Goal: Task Accomplishment & Management: Use online tool/utility

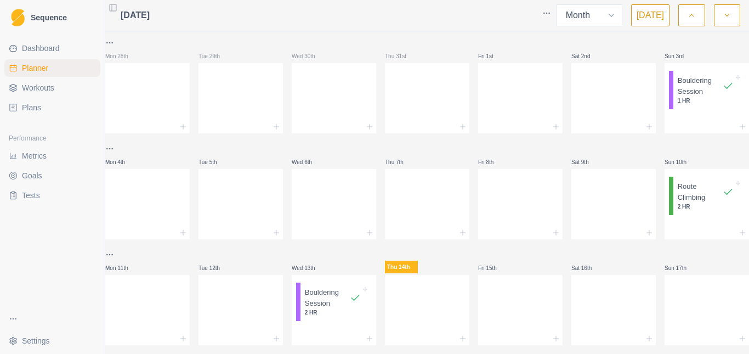
select select "month"
click at [690, 15] on icon "button" at bounding box center [691, 15] width 8 height 11
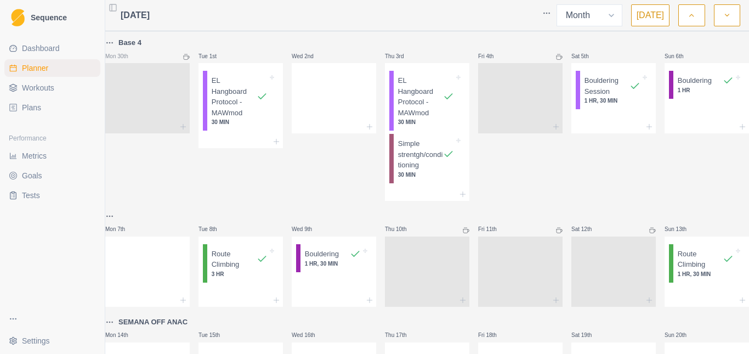
click at [49, 152] on link "Metrics" at bounding box center [52, 156] width 96 height 18
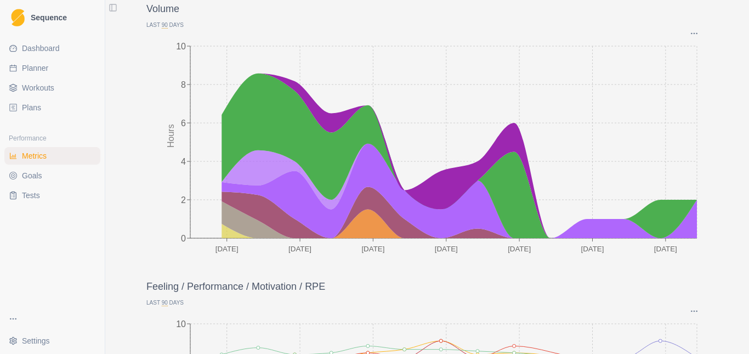
scroll to position [80, 0]
click at [38, 71] on span "Planner" at bounding box center [35, 67] width 26 height 11
select select "month"
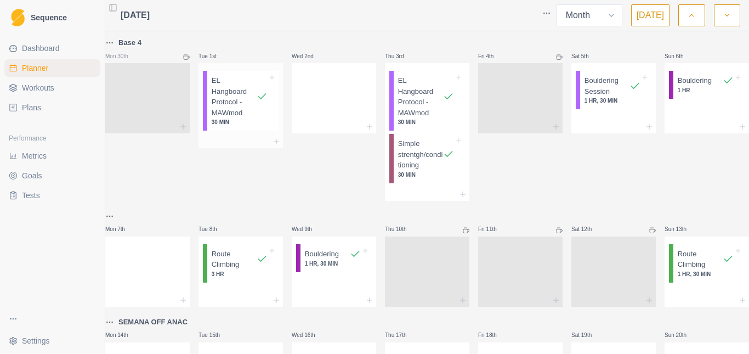
click at [248, 107] on p "EL Hangboard Protocol - MAWmod" at bounding box center [234, 96] width 45 height 43
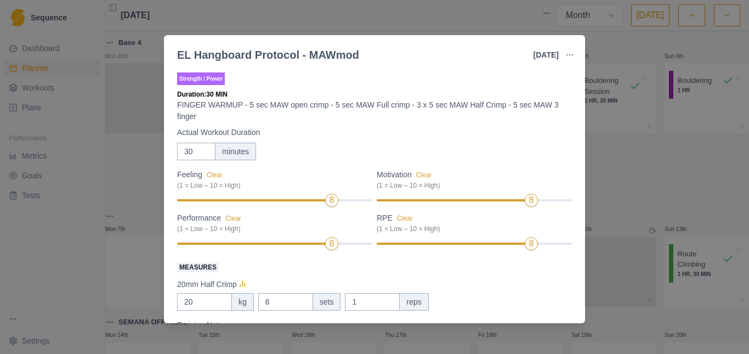
click at [638, 174] on div "EL Hangboard Protocol - MAWmod [DATE] Link To Goal View Workout Metrics Edit Or…" at bounding box center [374, 177] width 749 height 354
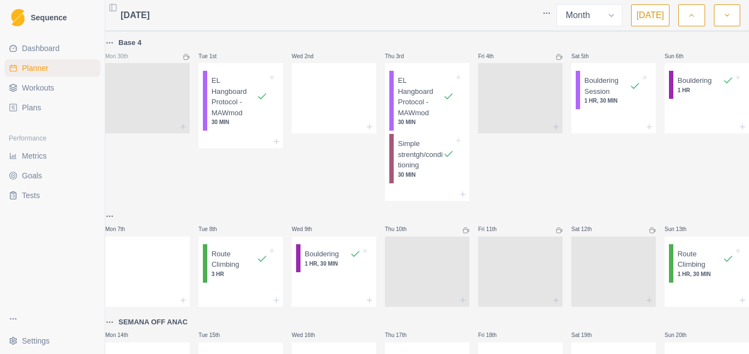
scroll to position [48, 0]
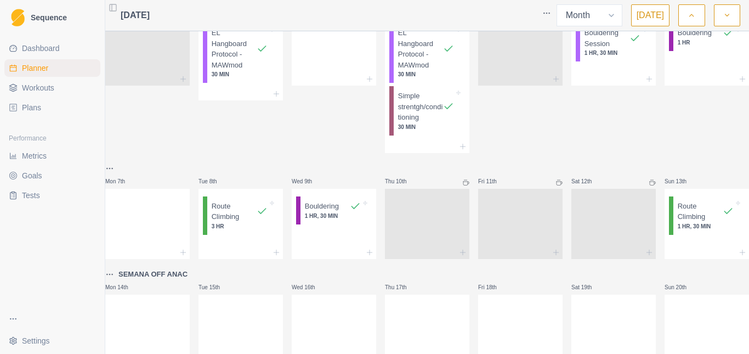
click at [30, 90] on span "Workouts" at bounding box center [38, 87] width 32 height 11
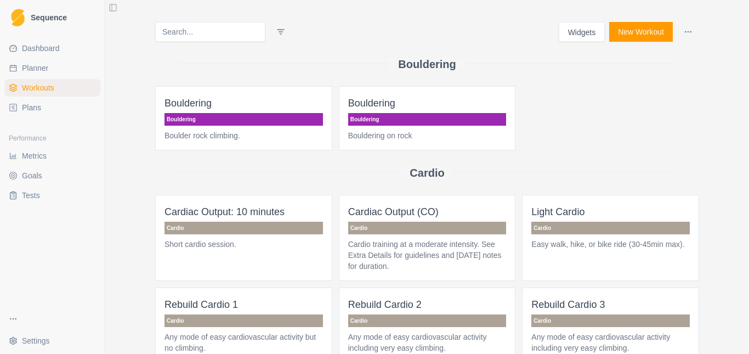
click at [30, 109] on span "Plans" at bounding box center [31, 107] width 19 height 11
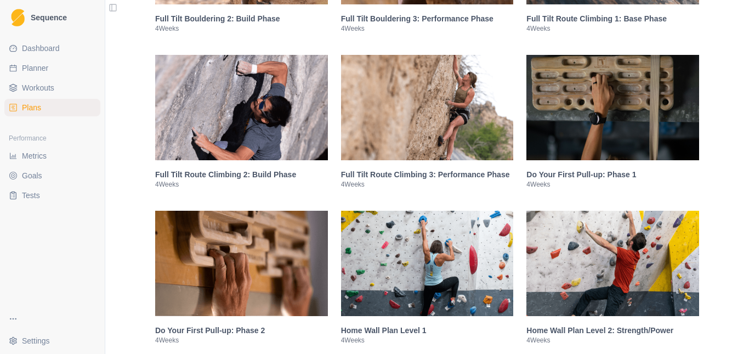
scroll to position [1114, 0]
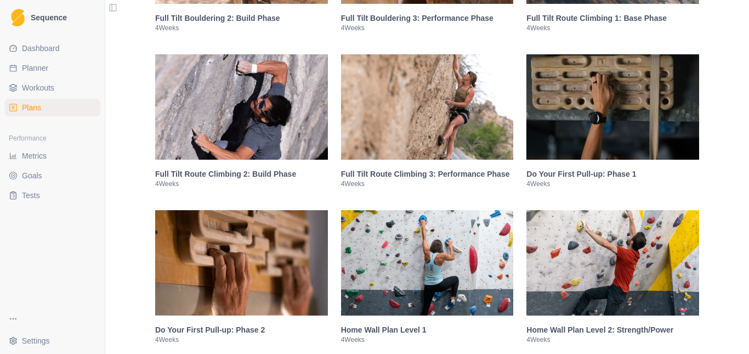
click at [53, 91] on span "Workouts" at bounding box center [38, 87] width 32 height 11
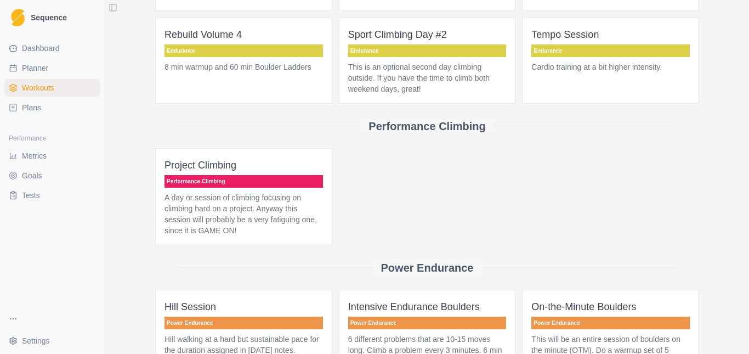
scroll to position [1395, 0]
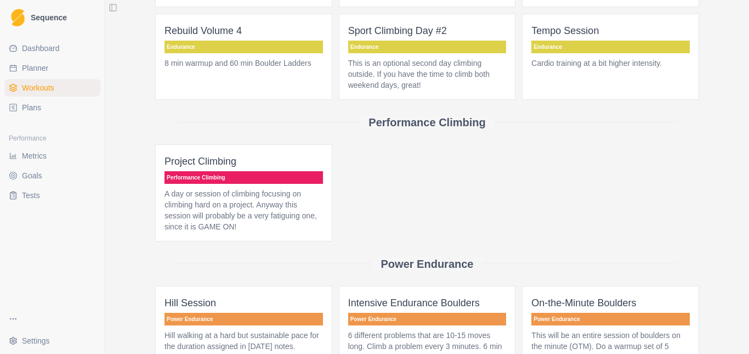
click at [25, 61] on link "Planner" at bounding box center [52, 68] width 96 height 18
select select "month"
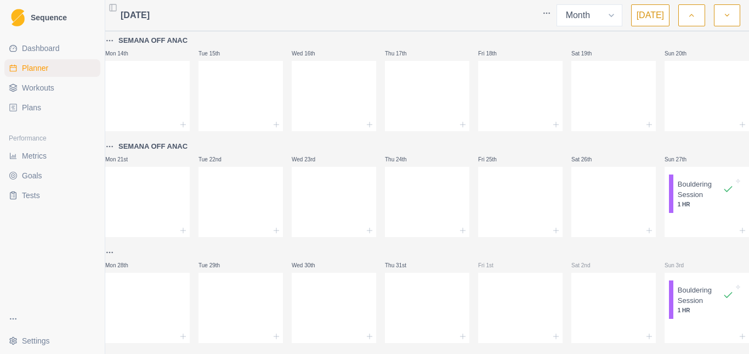
scroll to position [303, 0]
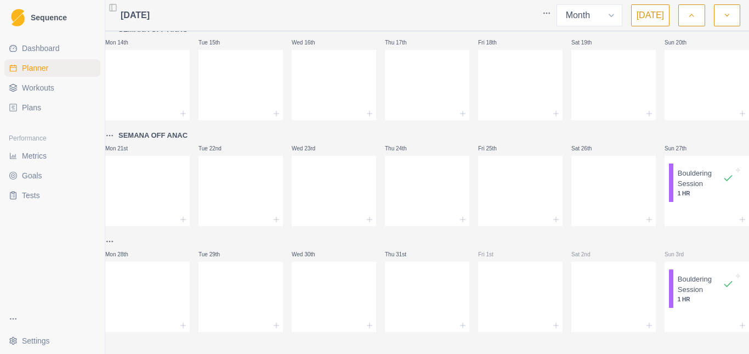
drag, startPoint x: 727, startPoint y: 3, endPoint x: 510, endPoint y: 9, distance: 216.6
click at [510, 9] on div at bounding box center [343, 15] width 387 height 22
click at [725, 22] on button "button" at bounding box center [727, 15] width 26 height 22
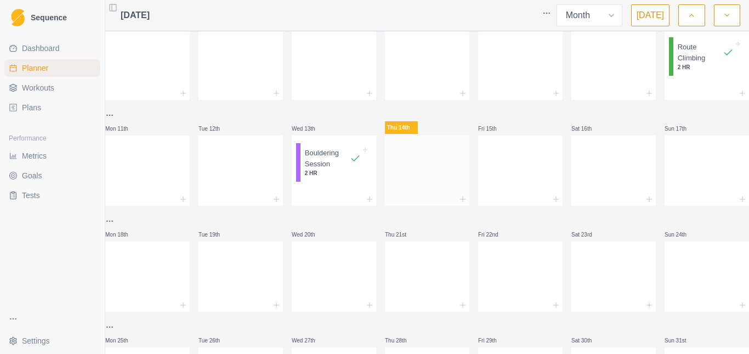
scroll to position [140, 0]
click at [406, 171] on div at bounding box center [427, 168] width 84 height 48
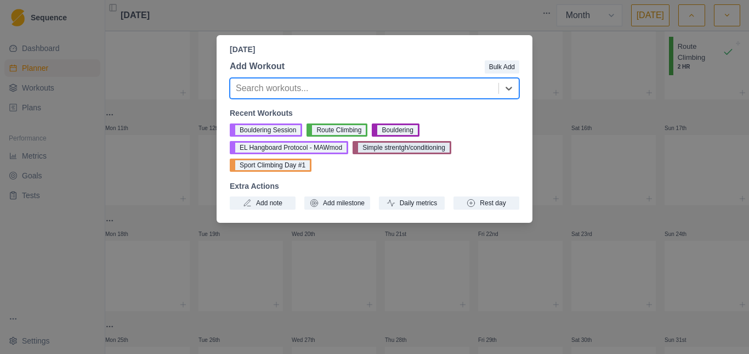
click at [399, 150] on button "Simple strentgh/conditioning" at bounding box center [401, 147] width 99 height 13
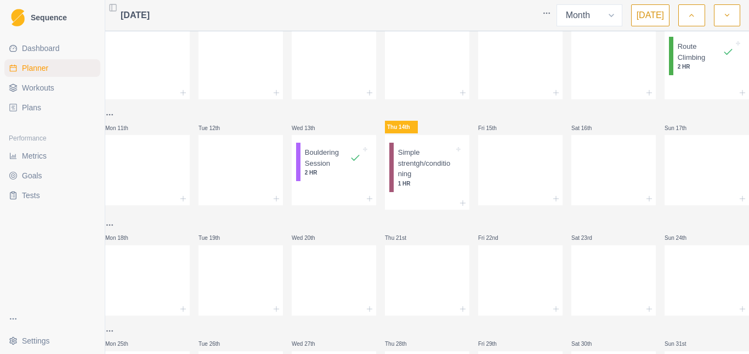
scroll to position [0, 0]
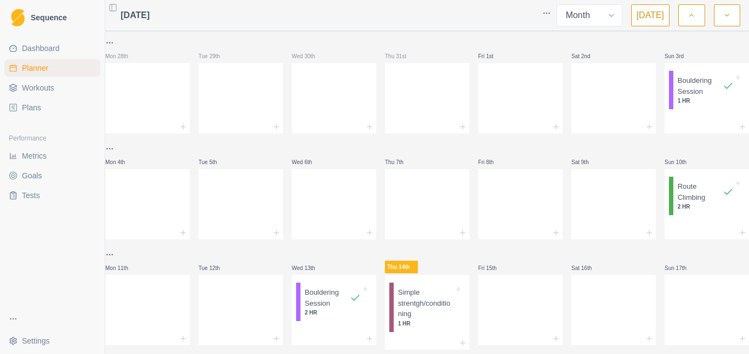
click at [680, 22] on button "button" at bounding box center [691, 15] width 26 height 22
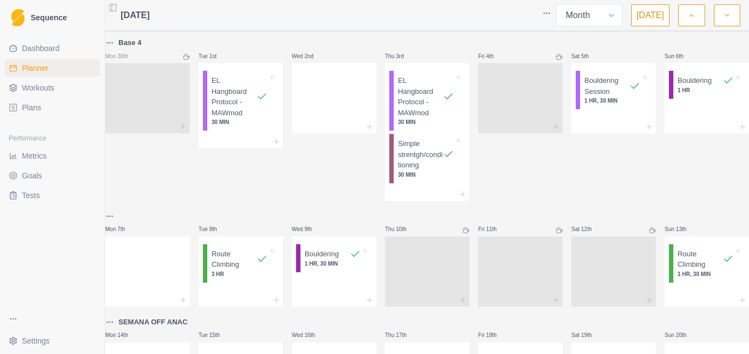
click at [680, 22] on button "button" at bounding box center [691, 15] width 26 height 22
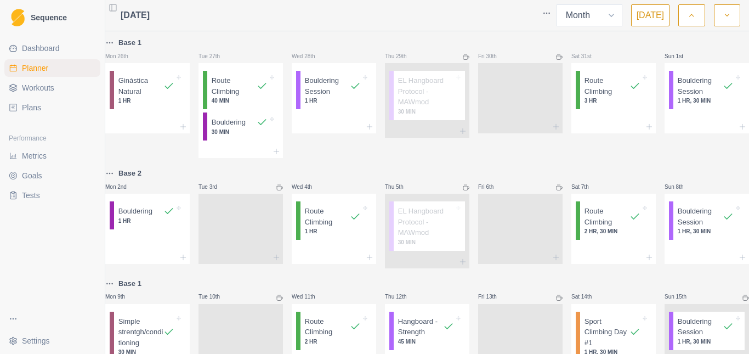
click at [683, 19] on button "button" at bounding box center [691, 15] width 26 height 22
